Goal: Task Accomplishment & Management: Manage account settings

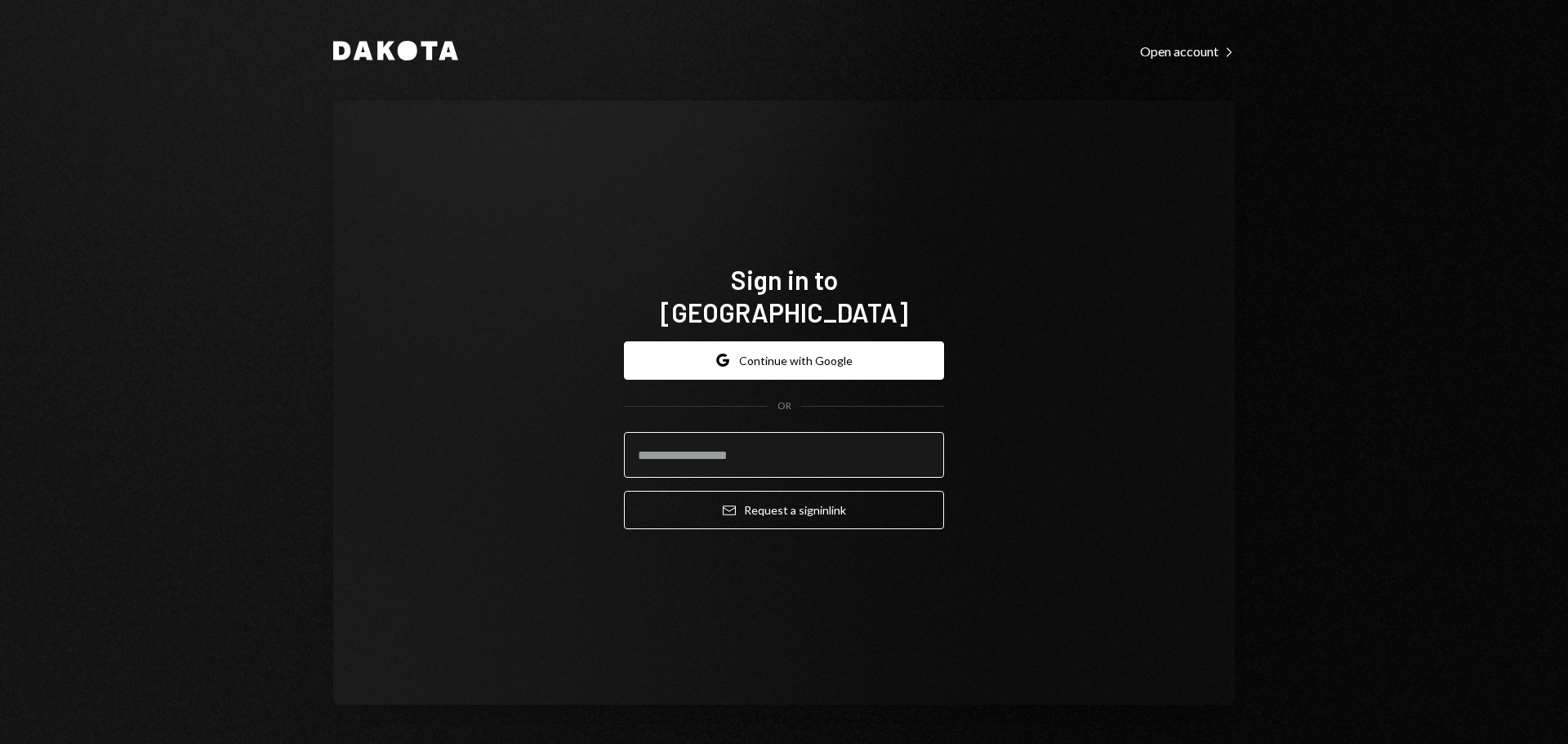
click at [704, 435] on input "email" at bounding box center [784, 455] width 321 height 46
type input "**********"
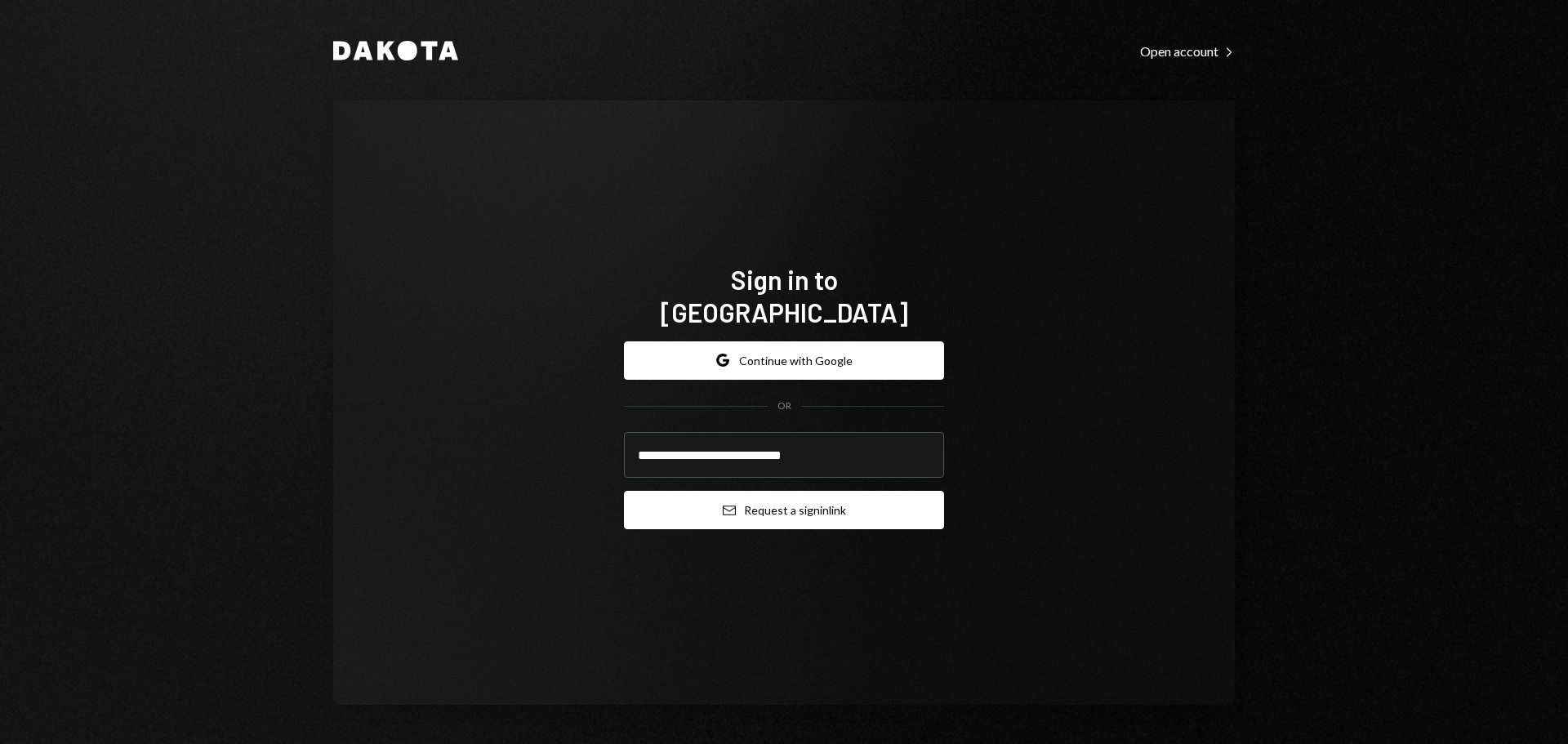
click at [688, 495] on button "Email Request a sign in link" at bounding box center [784, 509] width 321 height 38
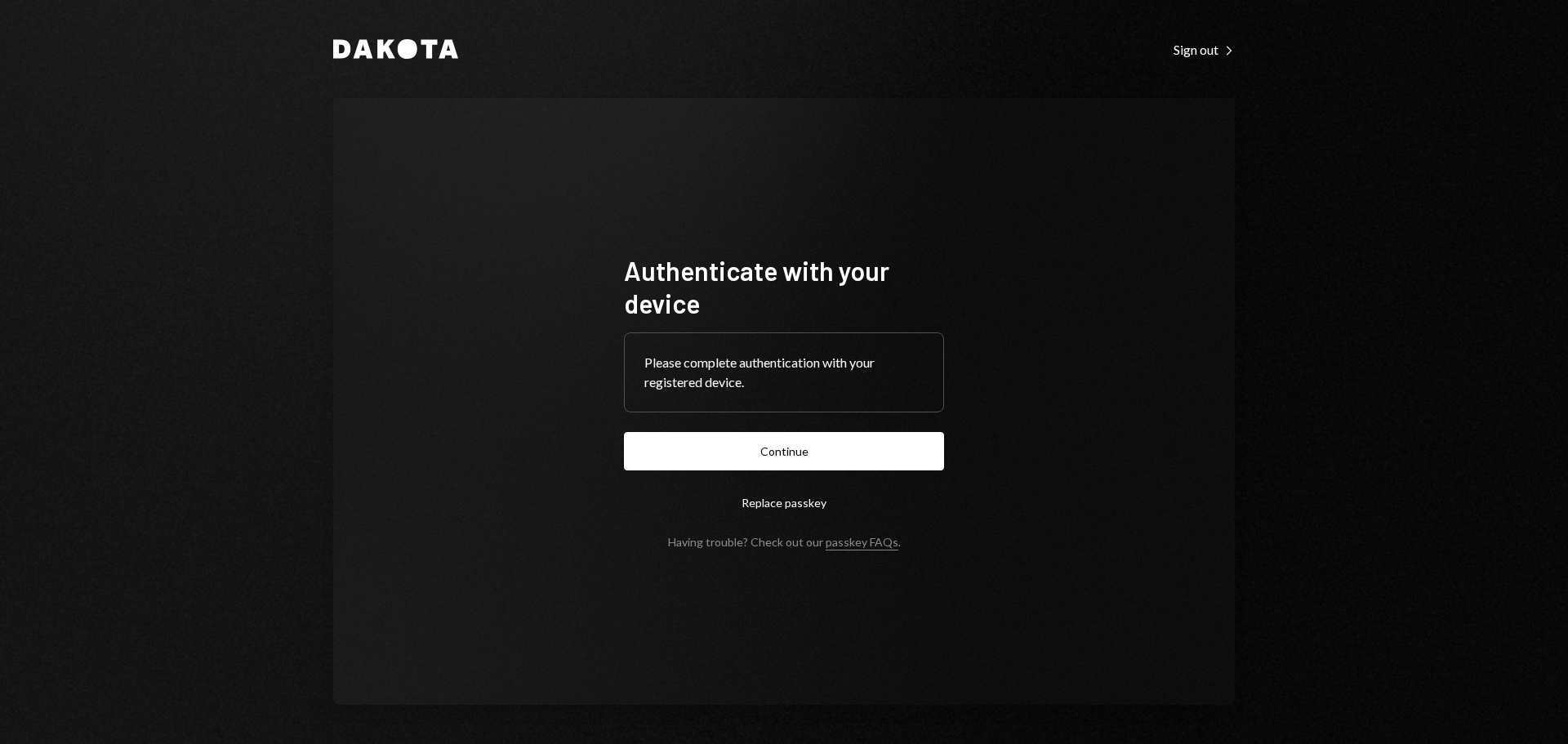
click at [784, 460] on button "Continue" at bounding box center [784, 451] width 321 height 38
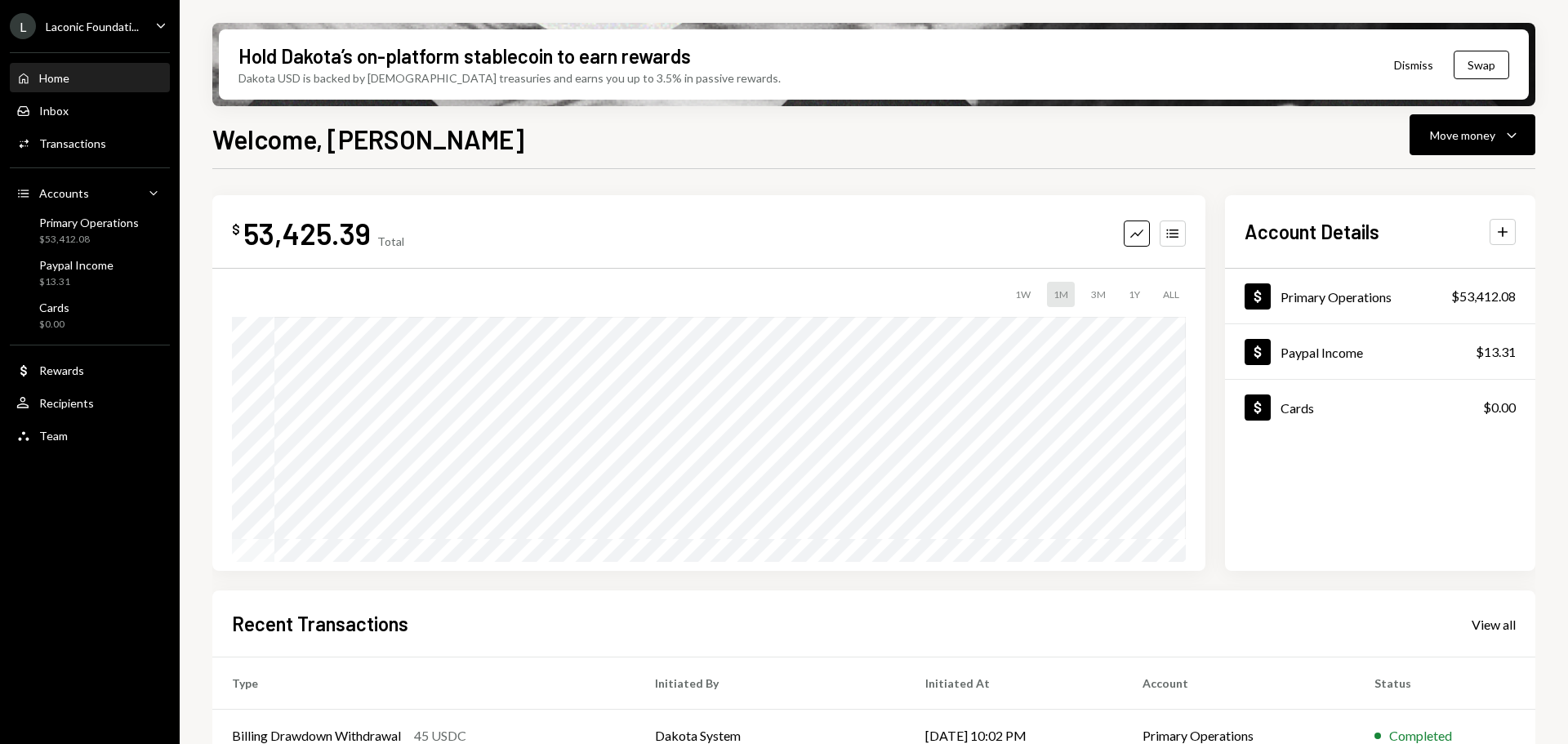
click at [159, 26] on icon "Main" at bounding box center [161, 25] width 8 height 5
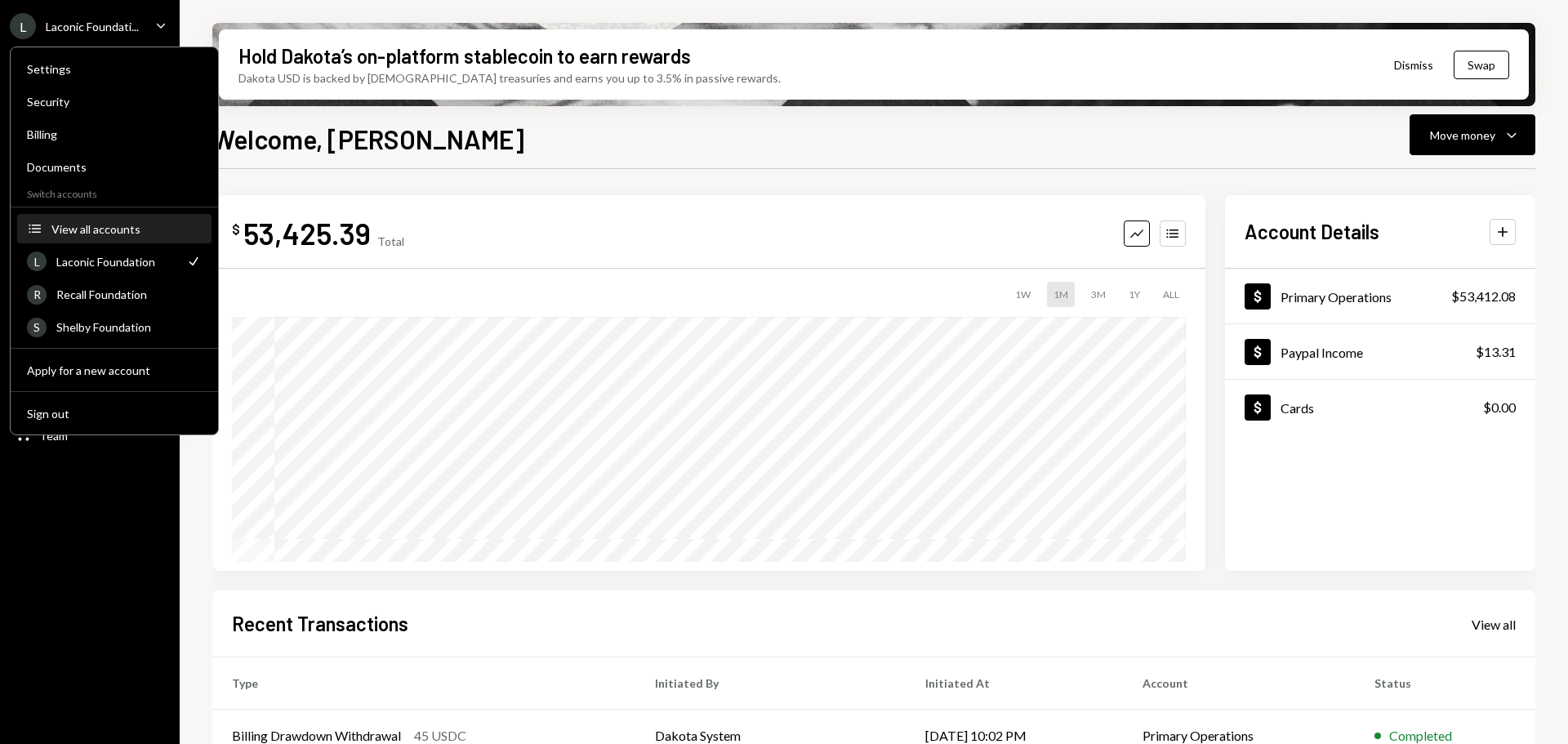
click at [97, 227] on div "View all accounts" at bounding box center [126, 228] width 151 height 14
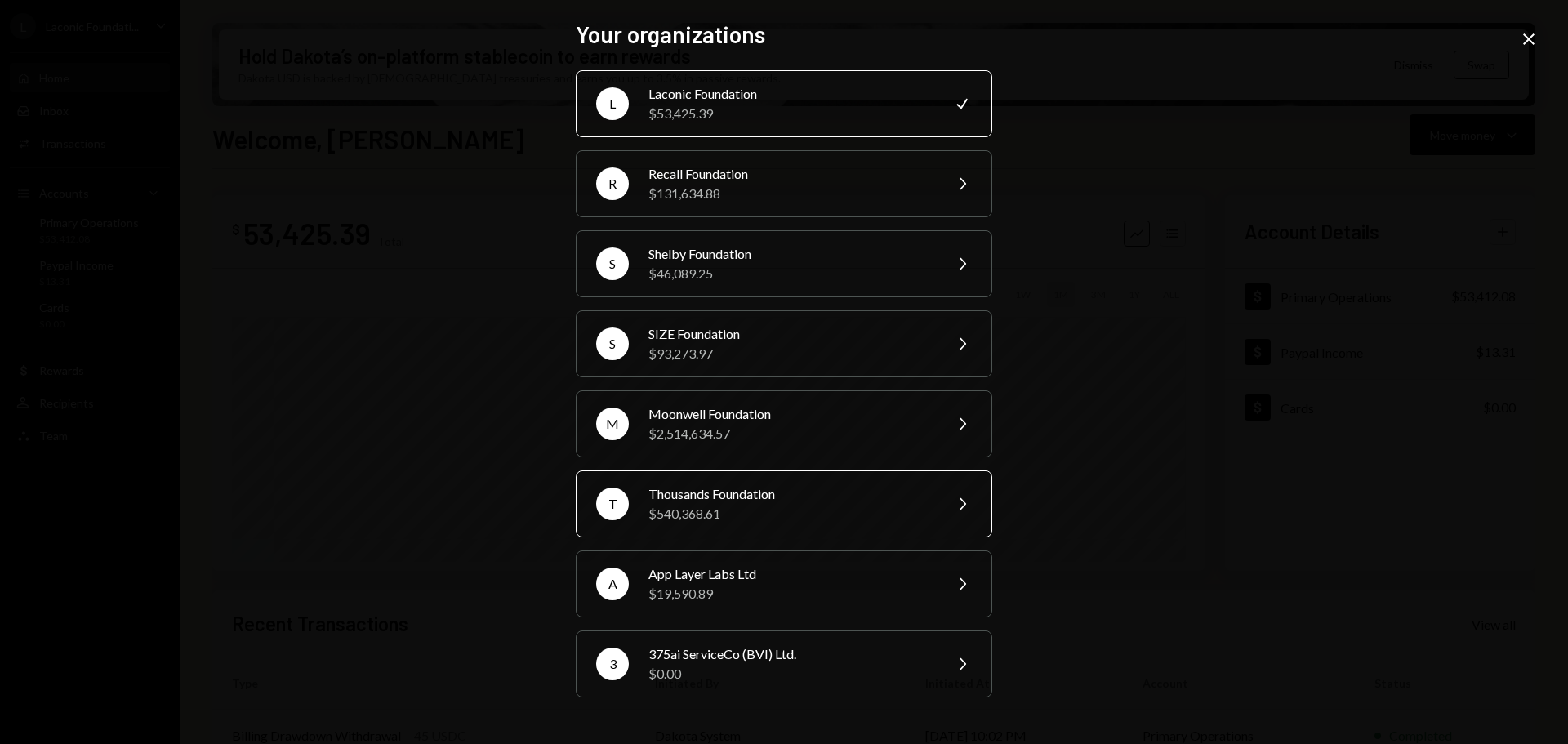
click at [737, 498] on div "Thousands Foundation" at bounding box center [790, 493] width 284 height 19
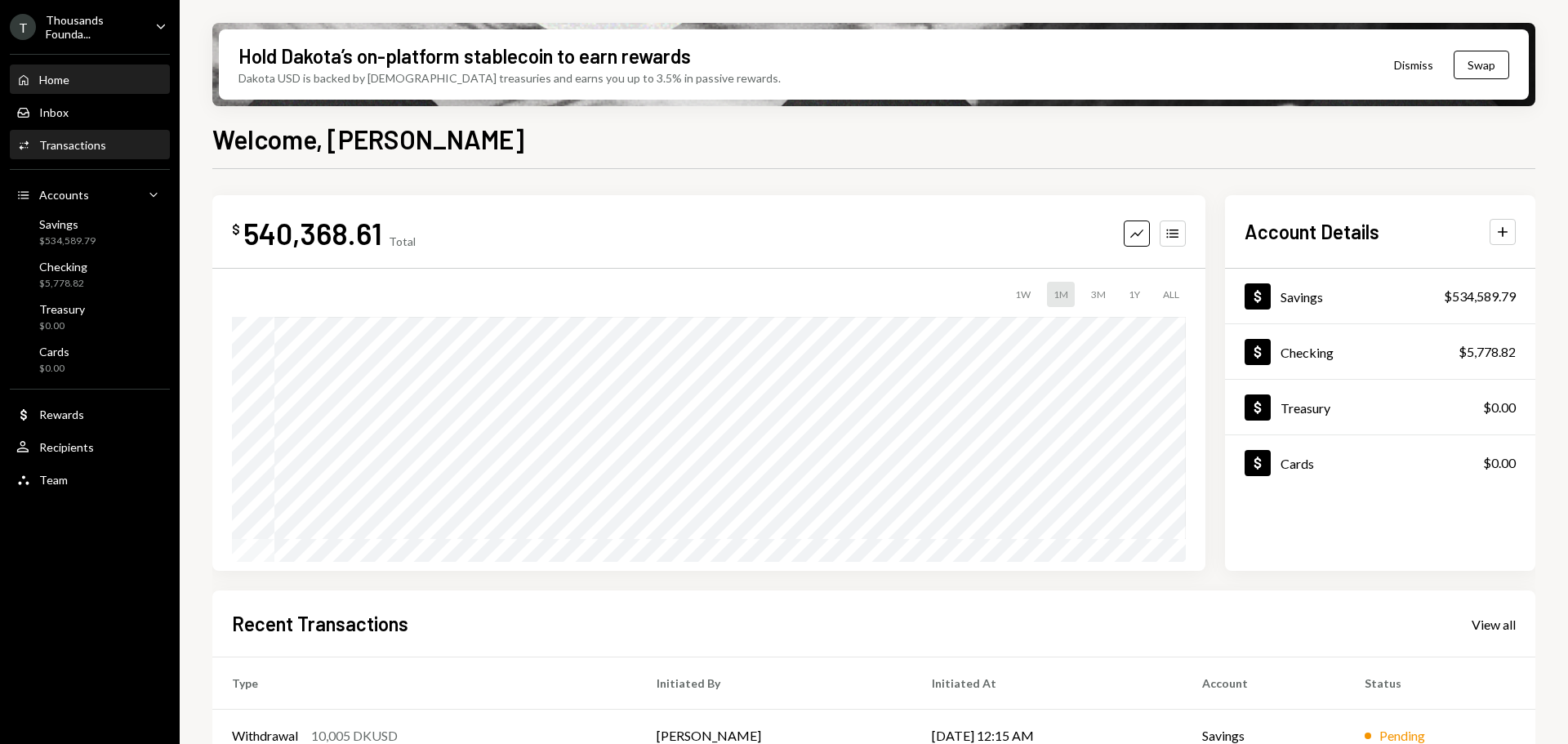
click at [95, 135] on div "Activities Transactions" at bounding box center [89, 145] width 147 height 27
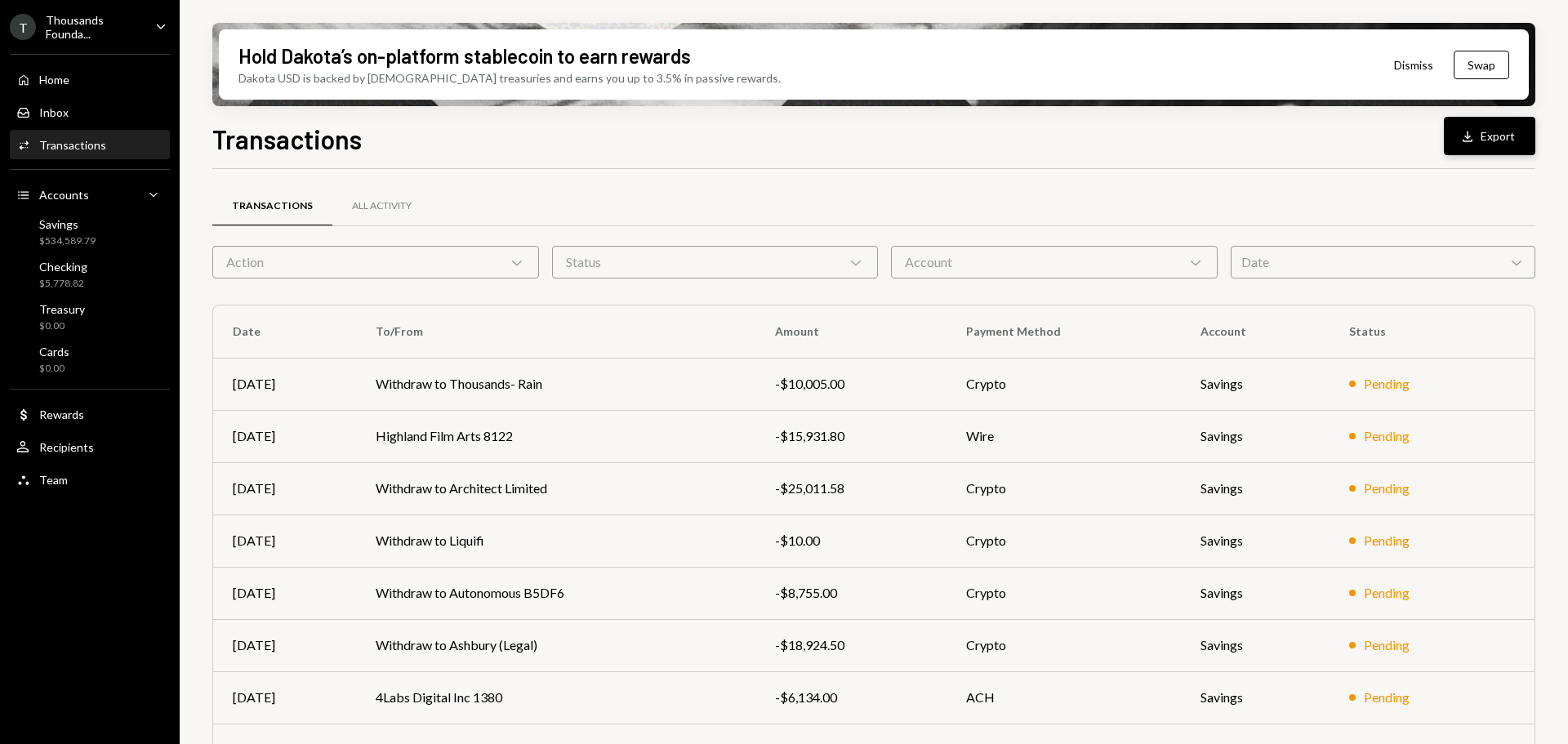
click at [1470, 135] on icon "button" at bounding box center [1468, 136] width 10 height 11
